Goal: Task Accomplishment & Management: Manage account settings

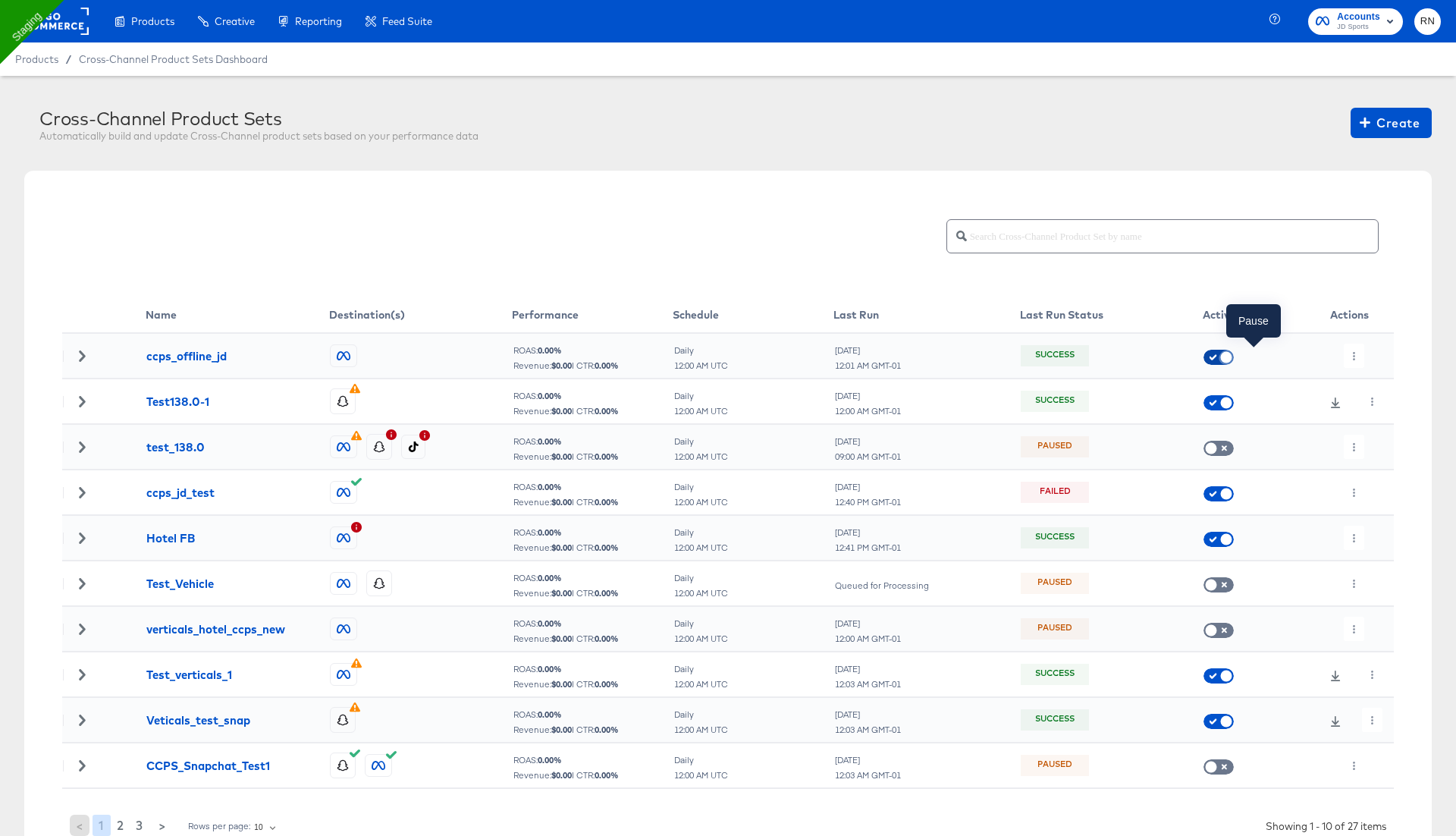
click at [1218, 359] on input "checkbox" at bounding box center [1226, 361] width 45 height 15
checkbox input "true"
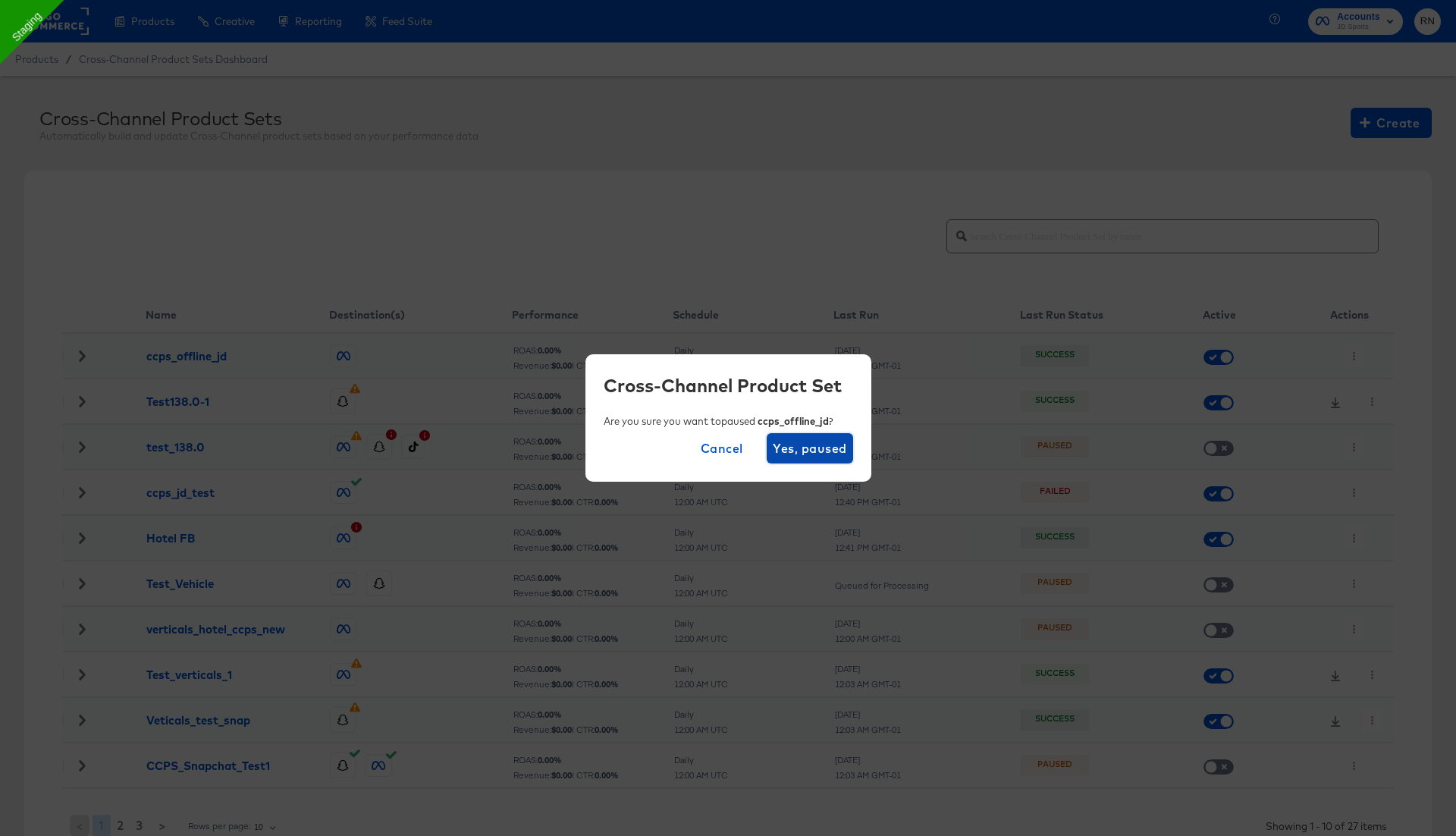
click at [808, 449] on span "Yes, paused" at bounding box center [809, 448] width 74 height 21
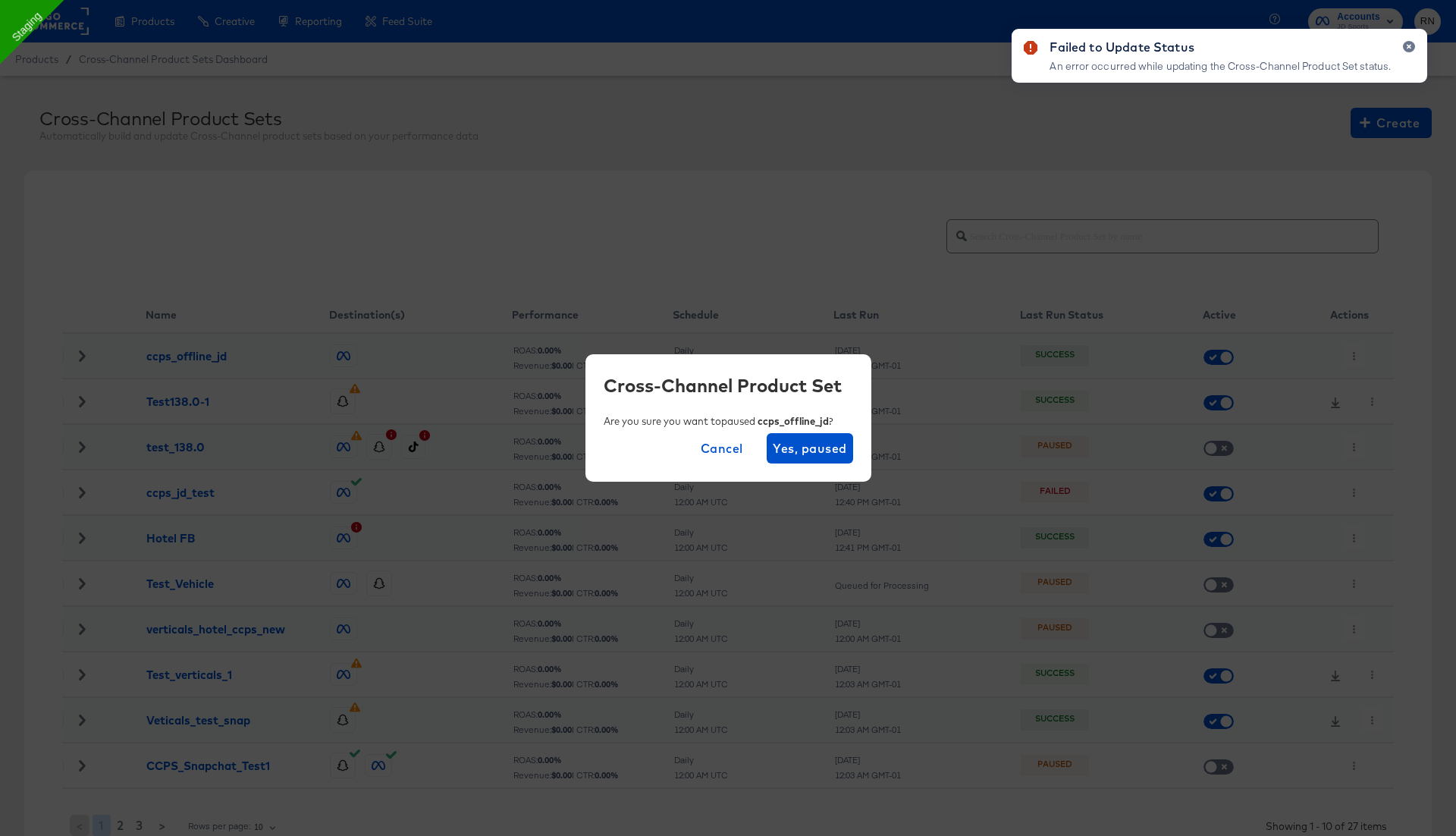
click at [715, 452] on span "Cancel" at bounding box center [722, 448] width 43 height 21
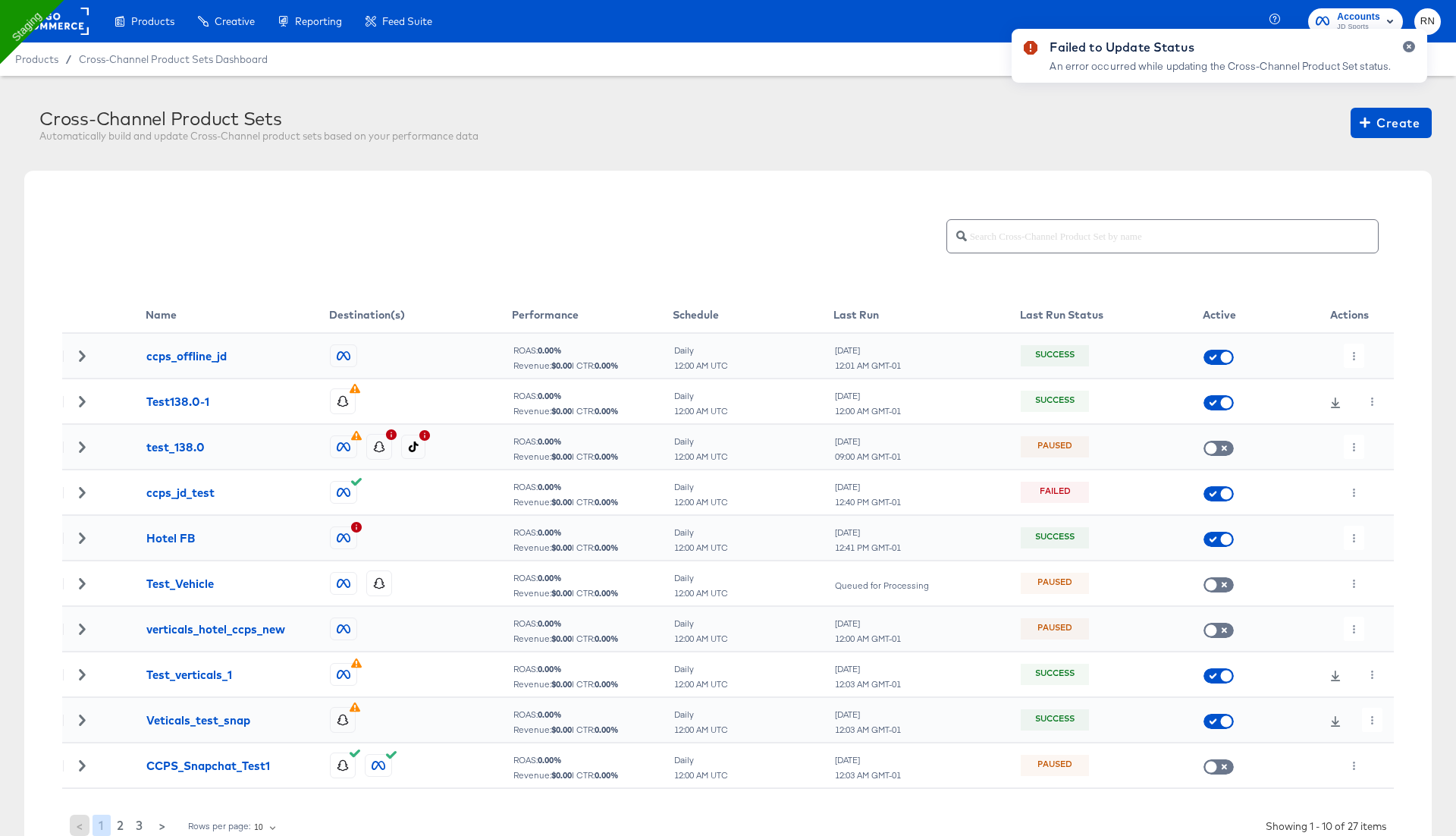
click at [1211, 403] on div "Failed to Update Status An error occurred while updating the Cross-Channel Prod…" at bounding box center [1219, 391] width 446 height 754
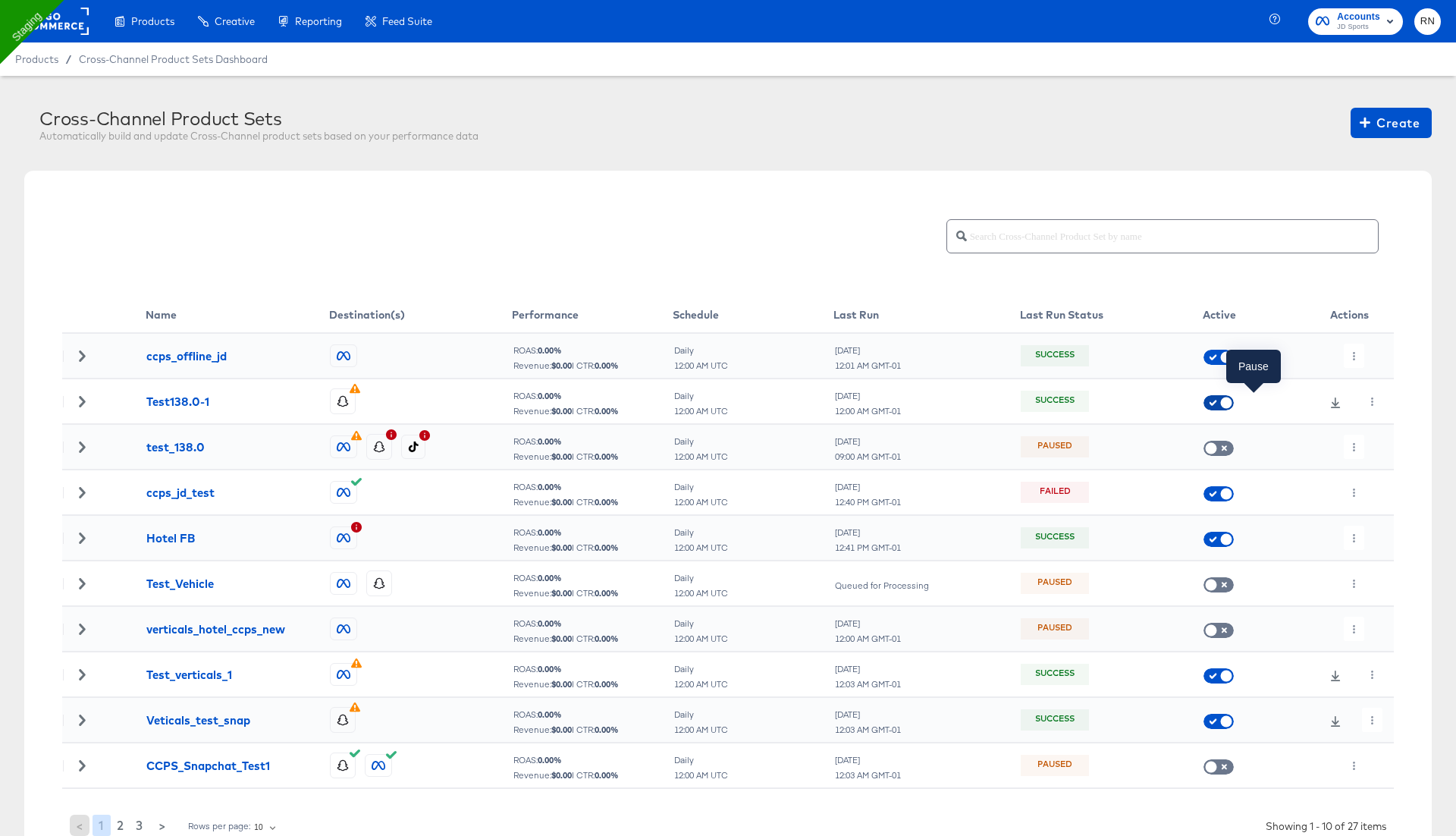
click at [1225, 405] on input "checkbox" at bounding box center [1226, 406] width 45 height 15
checkbox input "true"
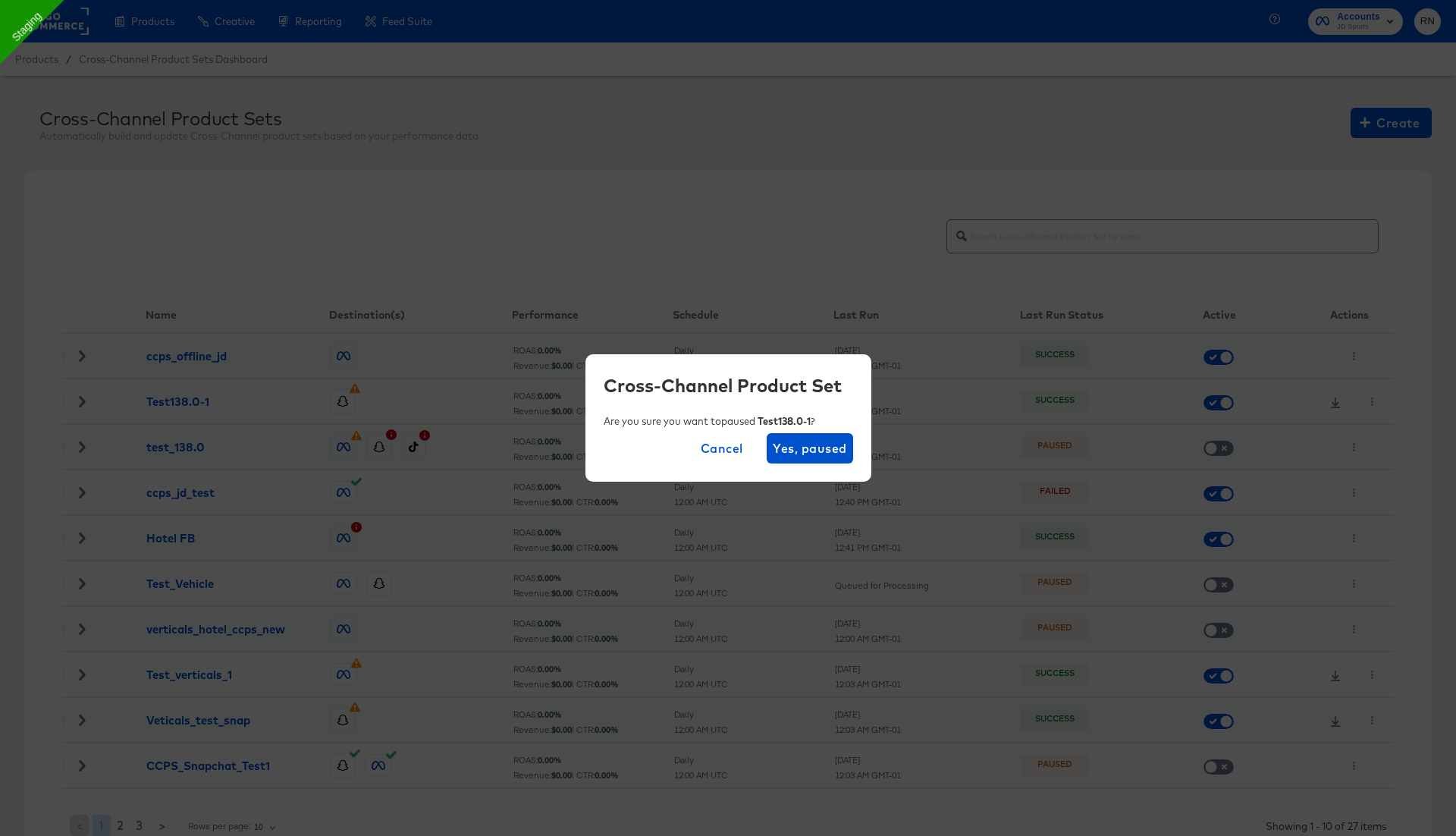
click at [826, 433] on div "Are you sure you want to paused Test138.0-1 ?" at bounding box center [728, 423] width 250 height 19
click at [826, 446] on span "Yes, paused" at bounding box center [809, 448] width 74 height 21
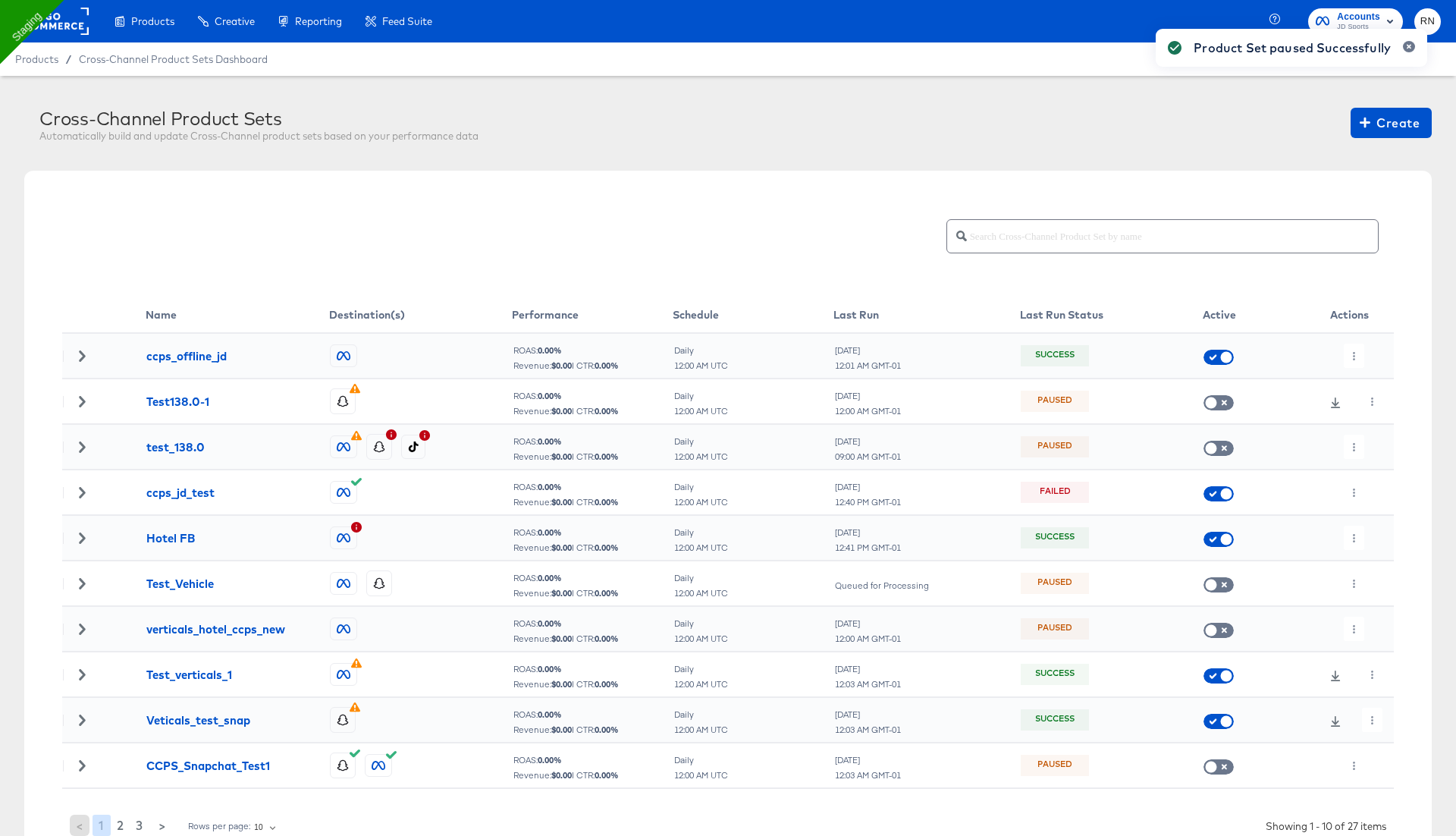
click at [1341, 354] on div "Product Set paused Successfully" at bounding box center [1292, 391] width 302 height 754
click at [1352, 353] on div "Product Set paused Successfully" at bounding box center [1292, 391] width 302 height 754
click at [1352, 353] on icon "button" at bounding box center [1353, 355] width 8 height 8
click at [1380, 415] on li "Delete" at bounding box center [1384, 411] width 81 height 25
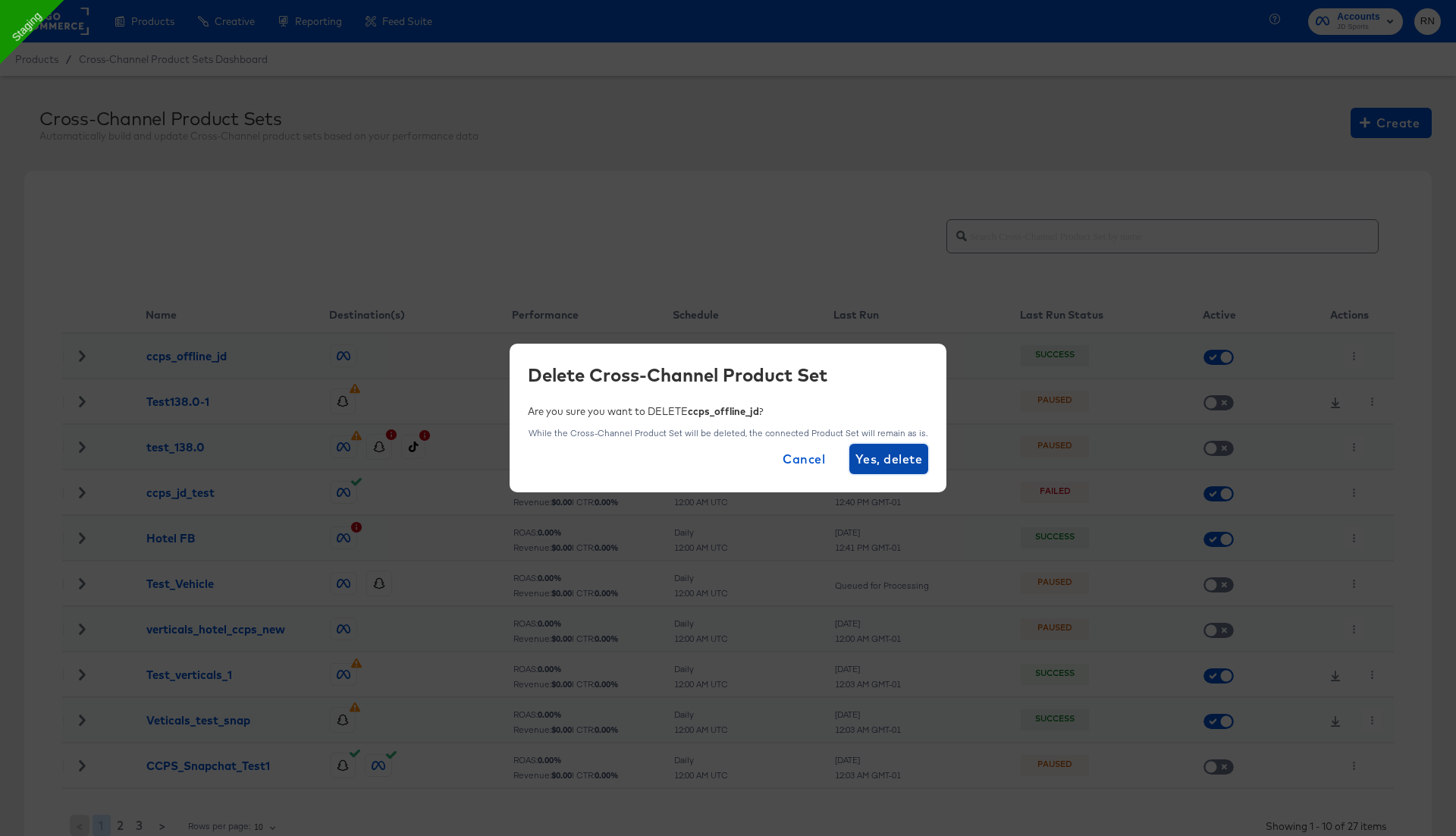
click at [877, 463] on span "Yes, delete" at bounding box center [888, 459] width 66 height 21
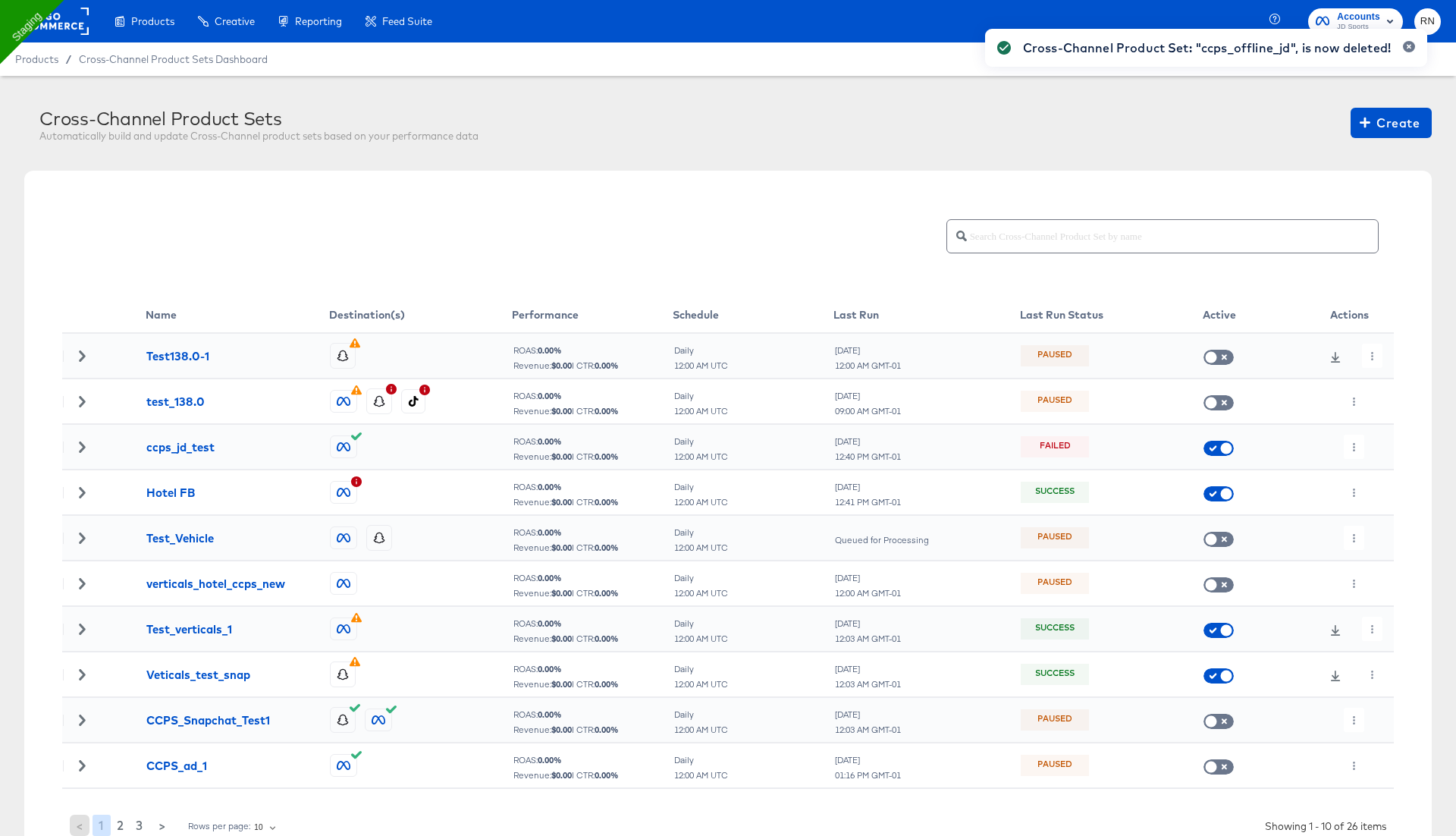
click at [624, 194] on div "Name Destination(s) Performance Schedule Last Run Last Run Status Active Action…" at bounding box center [728, 527] width 1408 height 712
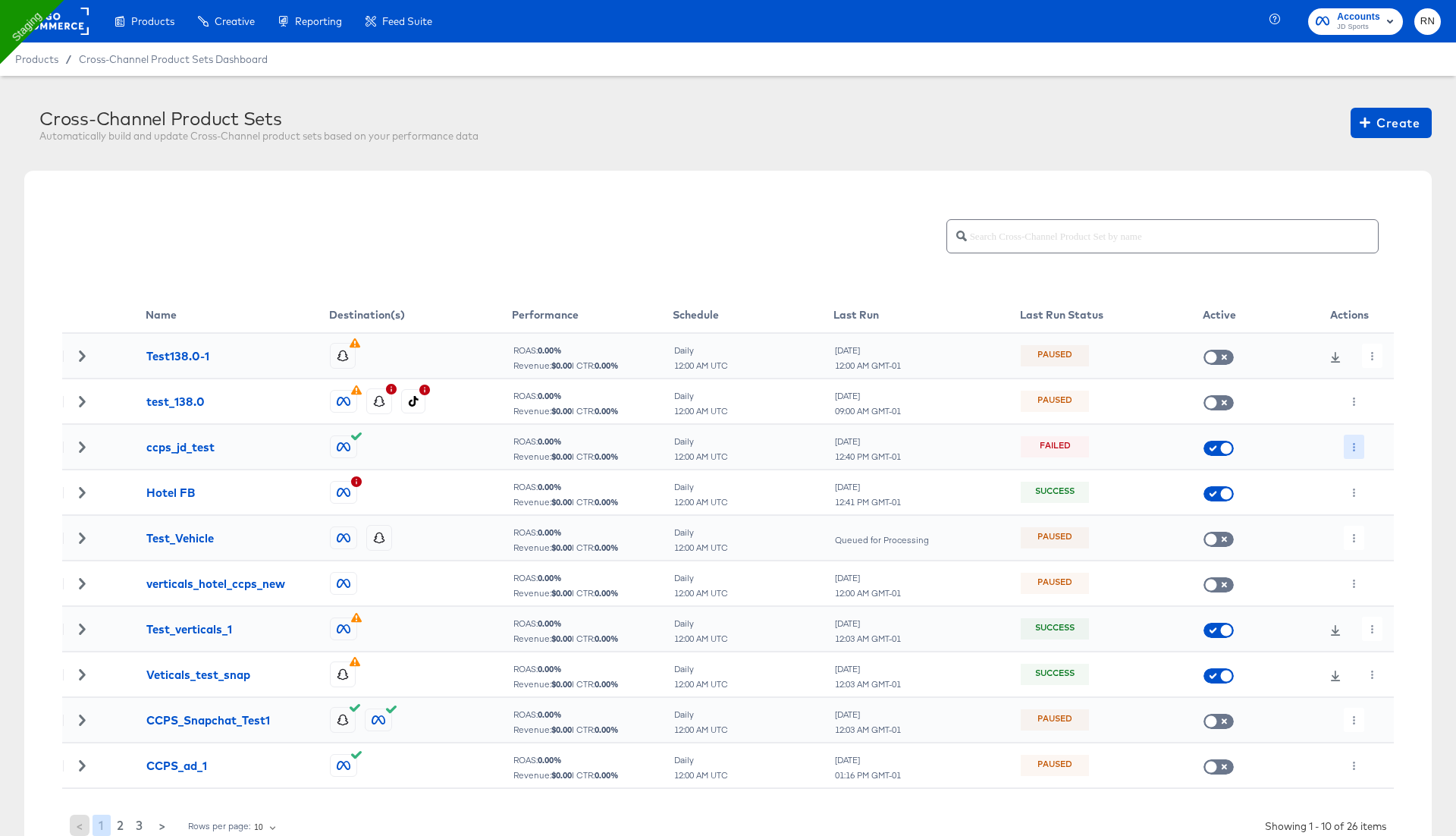
click at [1350, 443] on icon "button" at bounding box center [1353, 447] width 8 height 8
click at [1368, 476] on li "Edit" at bounding box center [1384, 477] width 81 height 25
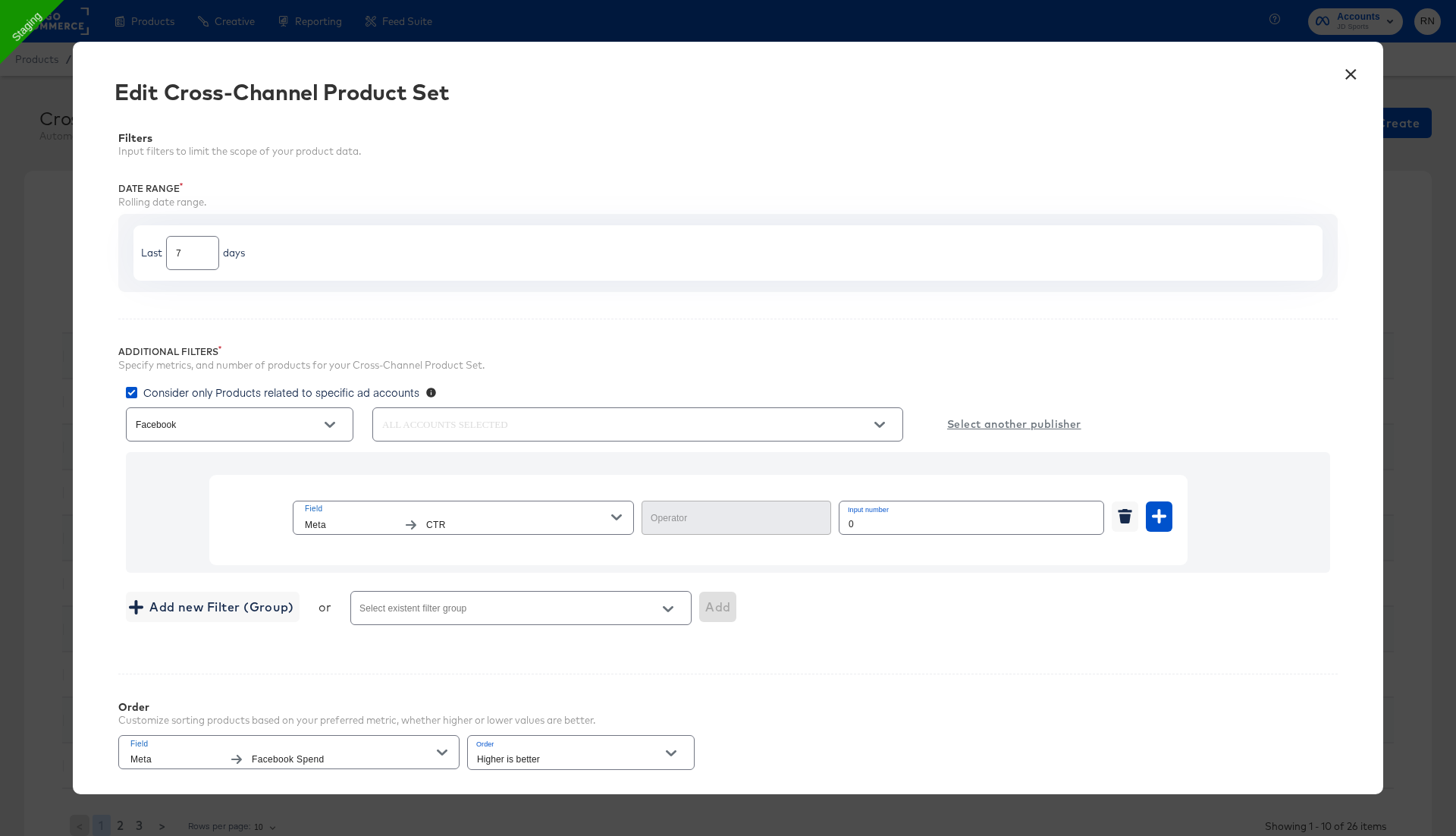
type input "Greater Than or Equal"
click at [1342, 72] on button "×" at bounding box center [1351, 71] width 27 height 27
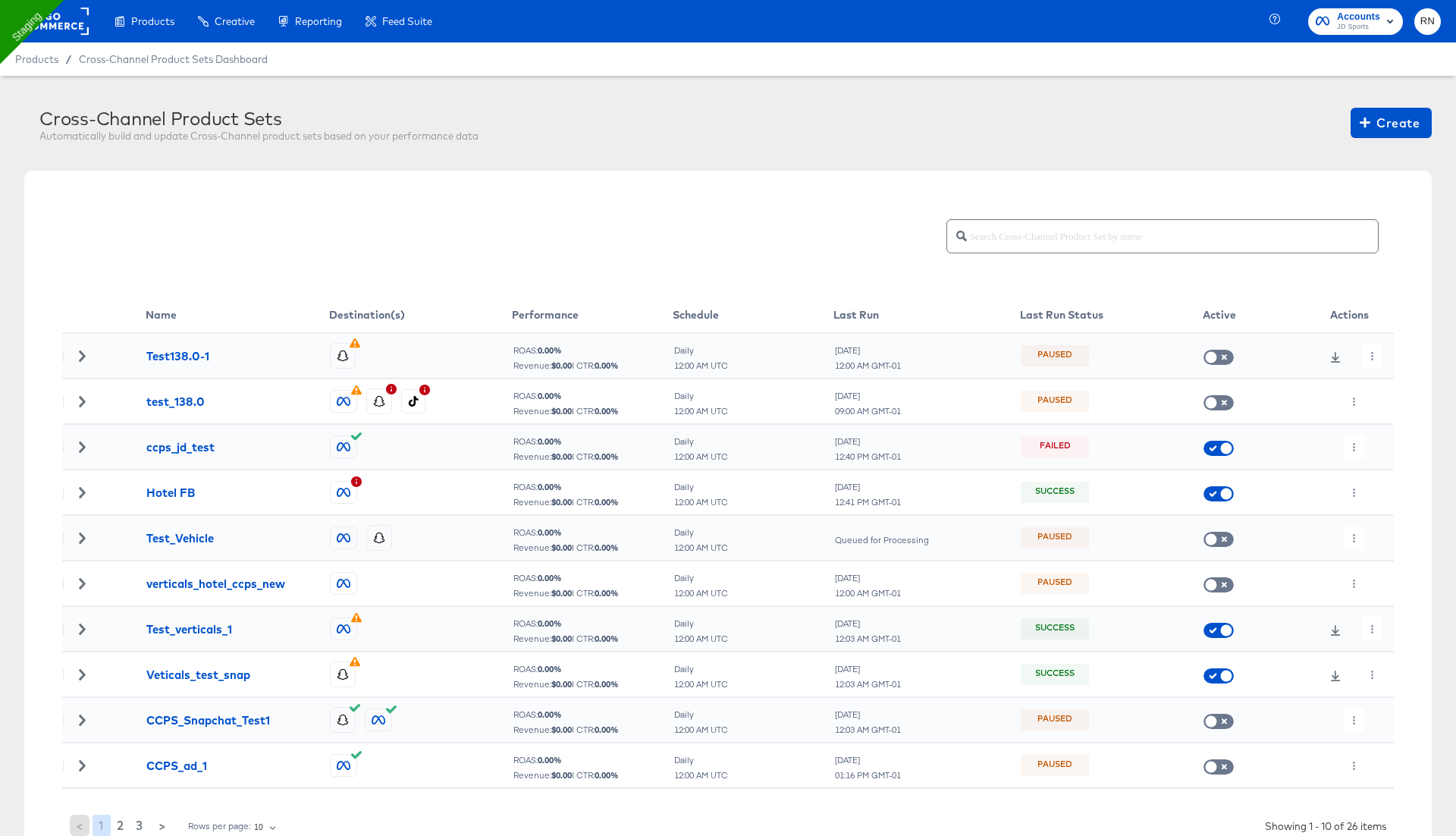
click at [59, 26] on rect at bounding box center [54, 21] width 70 height 27
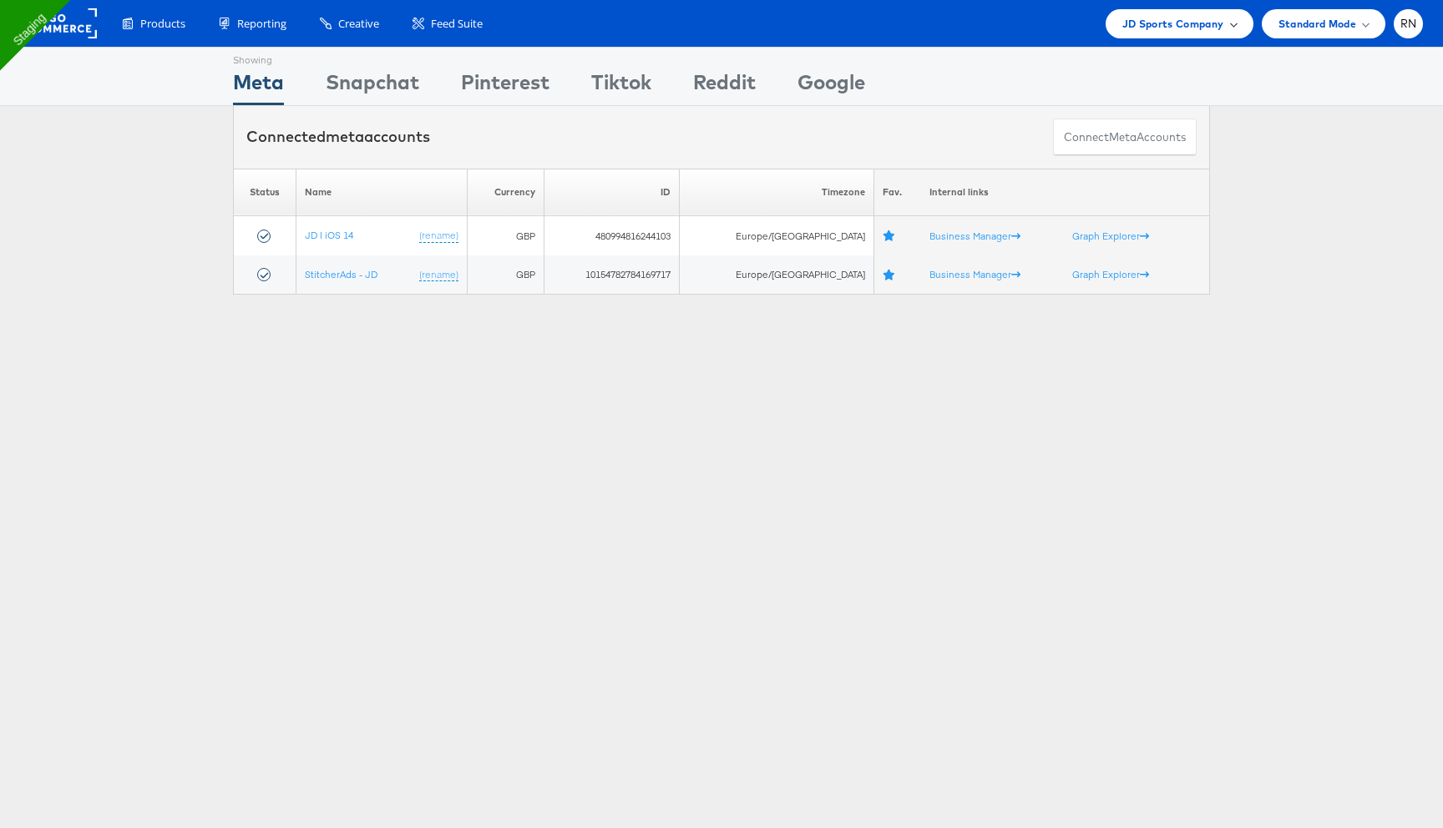
click at [1172, 28] on span "JD Sports Company" at bounding box center [1173, 24] width 102 height 18
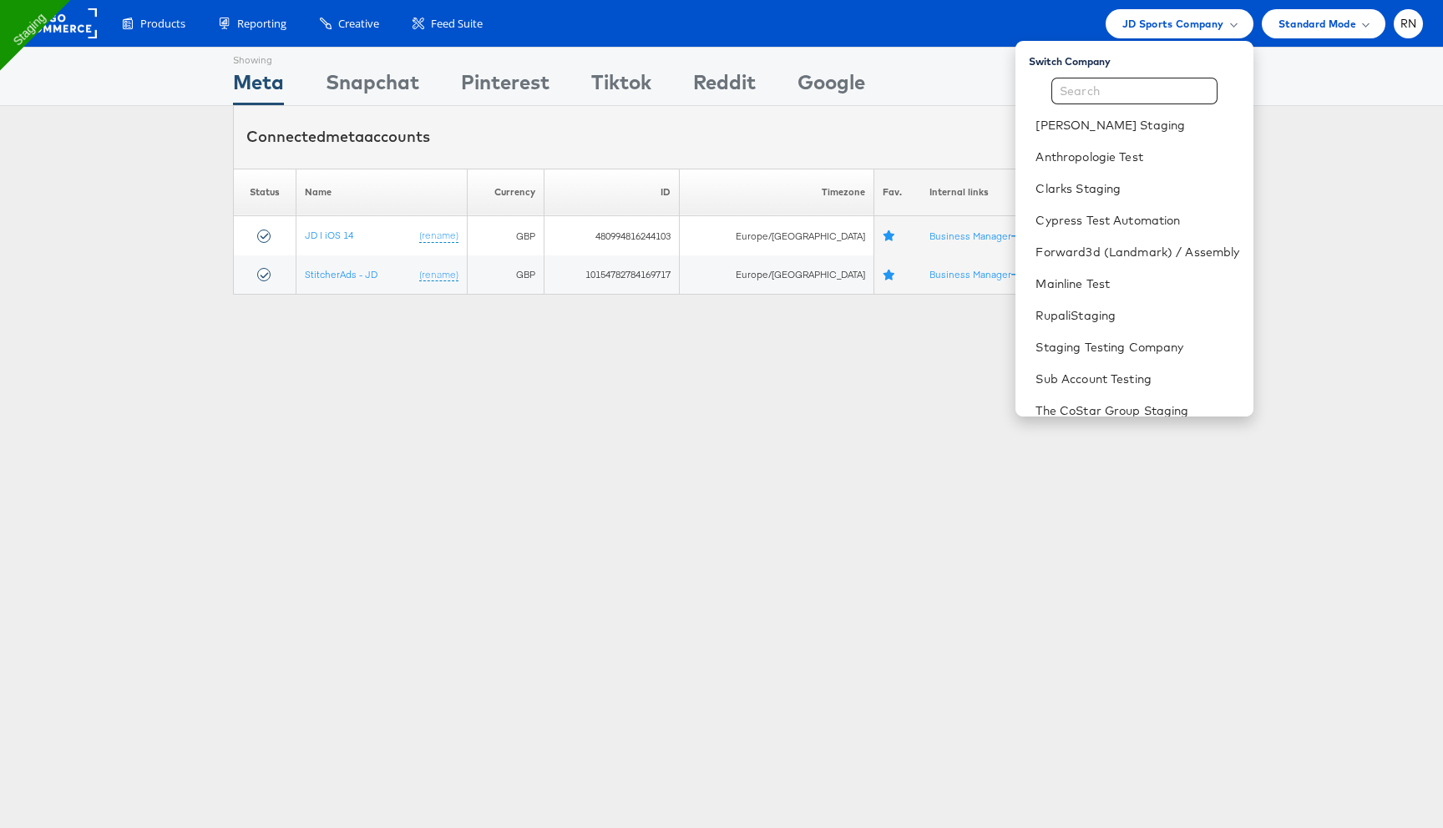
click at [220, 526] on div "Showing Meta Showing Snapchat Showing Pinterest Showing Tiktok Showing Reddit S…" at bounding box center [721, 464] width 1443 height 835
